Goal: Navigation & Orientation: Find specific page/section

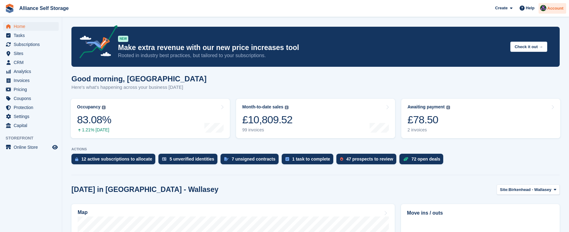
click at [552, 7] on span "Account" at bounding box center [555, 8] width 16 height 6
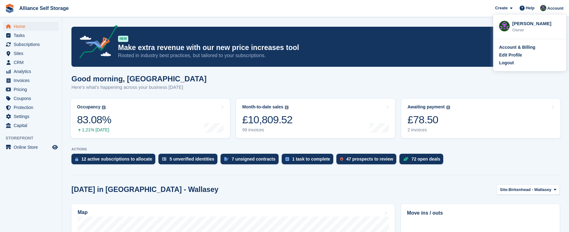
click at [67, 68] on section "Signed in successfully. NEW Make extra revenue with our new price increases too…" at bounding box center [315, 218] width 507 height 436
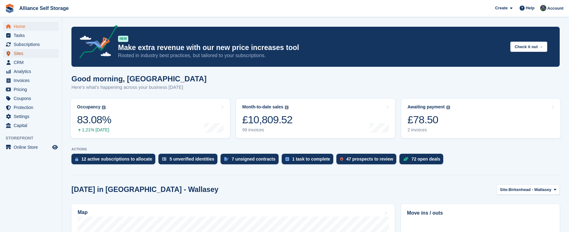
click at [34, 55] on span "Sites" at bounding box center [32, 53] width 37 height 9
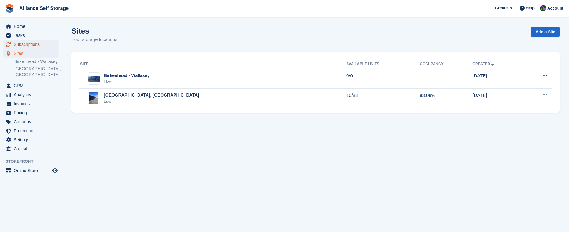
click at [39, 45] on span "Subscriptions" at bounding box center [32, 44] width 37 height 9
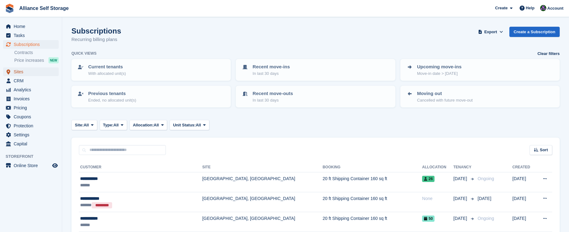
click at [40, 74] on span "Sites" at bounding box center [32, 71] width 37 height 9
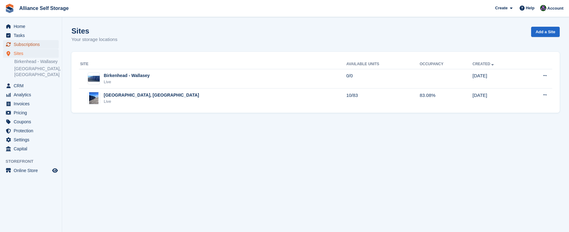
click at [40, 43] on span "Subscriptions" at bounding box center [32, 44] width 37 height 9
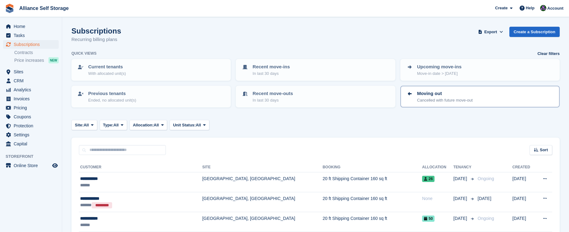
click at [483, 100] on div "Moving out Cancelled with future move-out" at bounding box center [480, 96] width 148 height 13
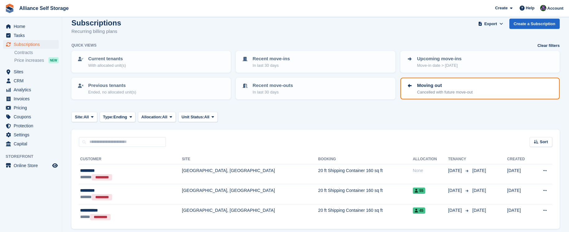
scroll to position [8, 0]
click at [19, 72] on span "Sites" at bounding box center [32, 71] width 37 height 9
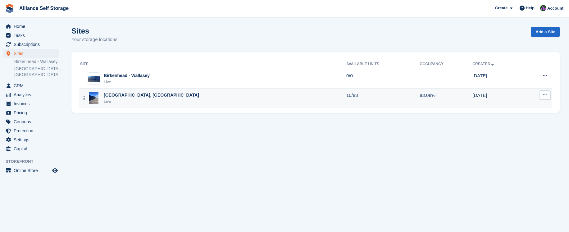
click at [290, 99] on div "Tarren Way South, Moreton, Wirral Live" at bounding box center [213, 98] width 266 height 13
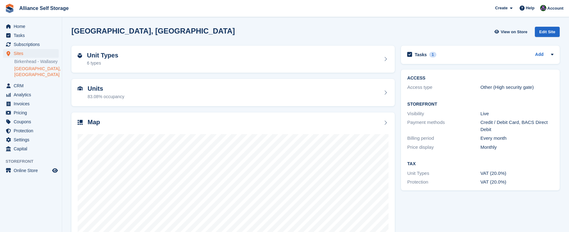
drag, startPoint x: 572, startPoint y: 60, endPoint x: 487, endPoint y: 95, distance: 92.1
click at [564, 110] on html "Alliance Self Storage Create Subscription Invoice Contact Deal Discount Page He…" at bounding box center [284, 116] width 569 height 232
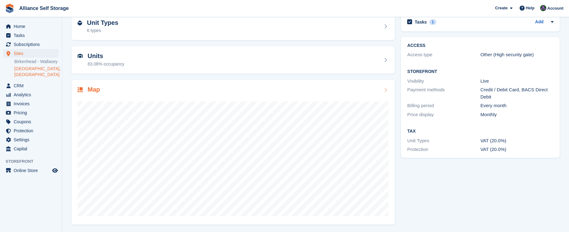
click at [226, 88] on div "Map" at bounding box center [233, 90] width 311 height 8
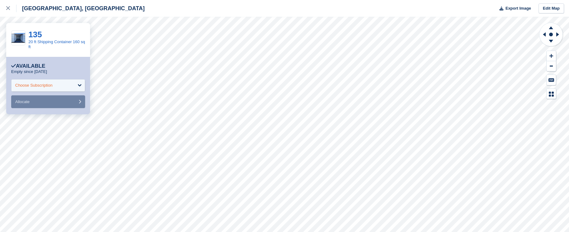
click at [53, 82] on div "Choose Subscription" at bounding box center [48, 85] width 74 height 12
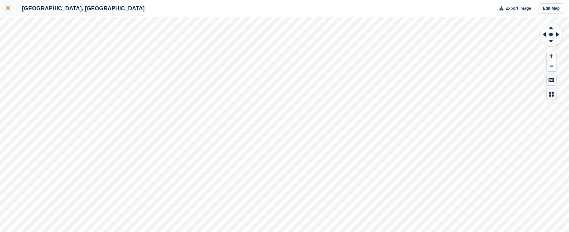
click at [11, 6] on div at bounding box center [11, 8] width 10 height 7
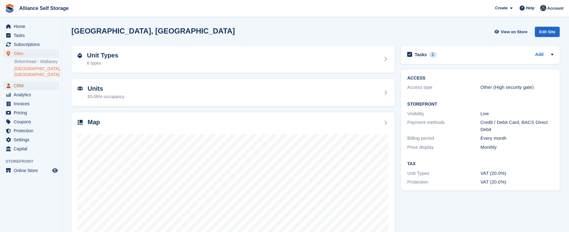
click at [24, 86] on span "CRM" at bounding box center [32, 85] width 37 height 9
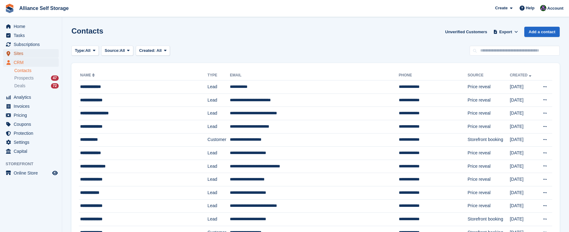
click at [30, 56] on span "Sites" at bounding box center [32, 53] width 37 height 9
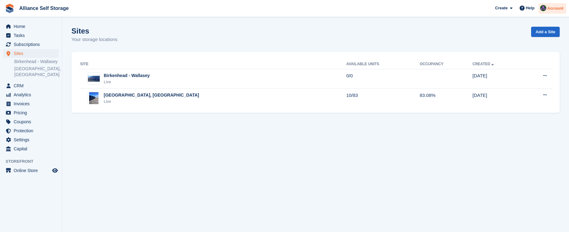
click at [550, 10] on span "Account" at bounding box center [555, 8] width 16 height 6
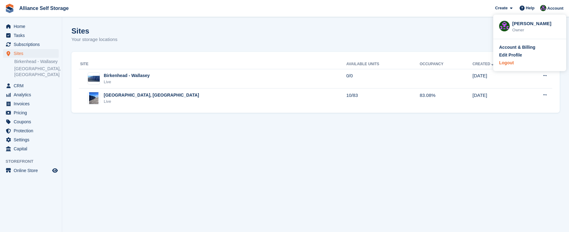
click at [514, 64] on div "Logout" at bounding box center [529, 63] width 61 height 7
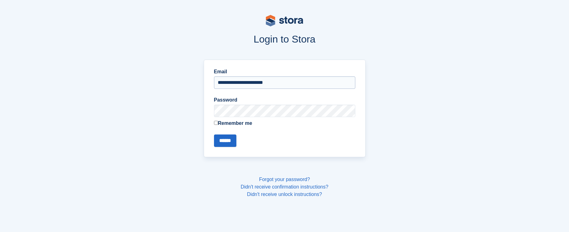
click at [299, 80] on input "**********" at bounding box center [284, 82] width 141 height 12
type input "**********"
click at [229, 143] on input "******" at bounding box center [225, 141] width 22 height 12
